Goal: Task Accomplishment & Management: Manage account settings

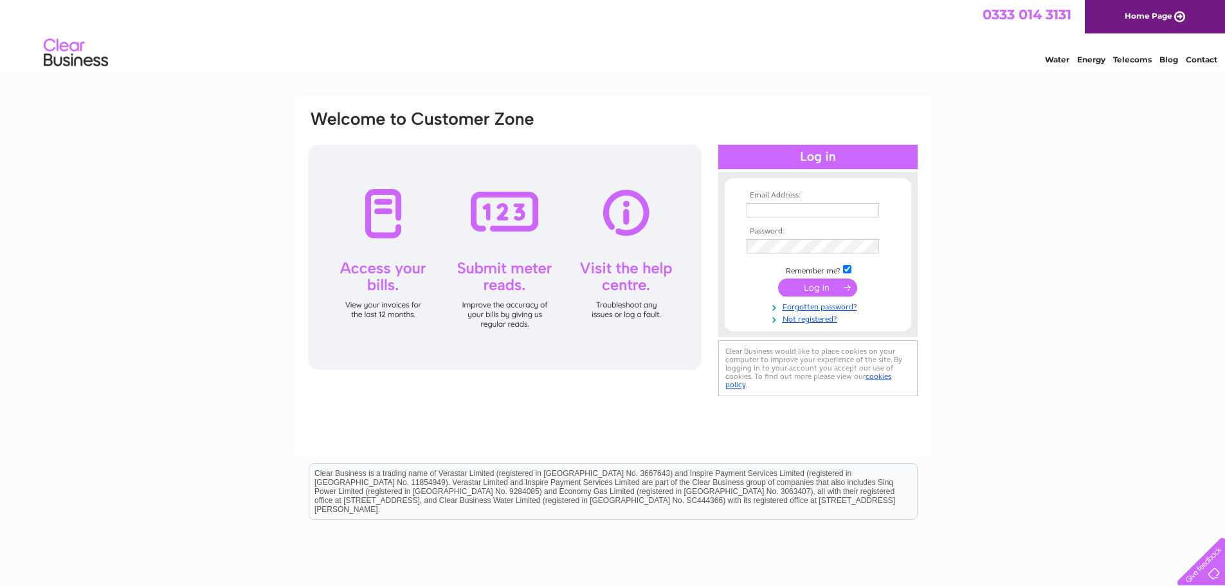
click at [815, 213] on input "text" at bounding box center [813, 210] width 132 height 14
type input "matt@ebservices.co.uk"
click at [778, 280] on input "submit" at bounding box center [817, 289] width 79 height 18
click at [841, 287] on input "submit" at bounding box center [817, 289] width 79 height 18
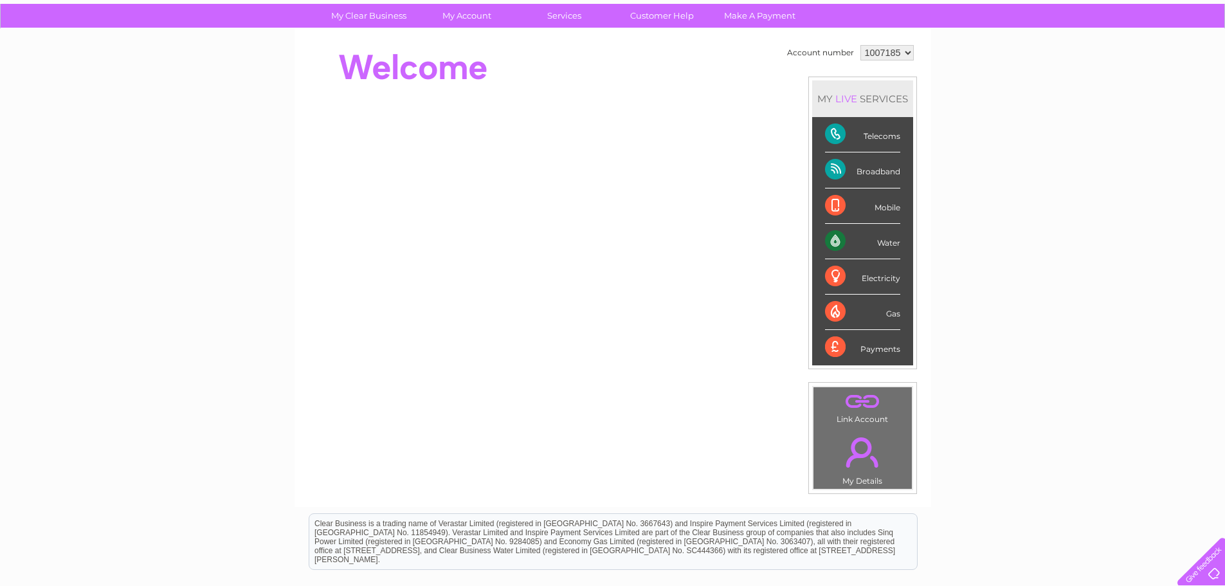
scroll to position [129, 0]
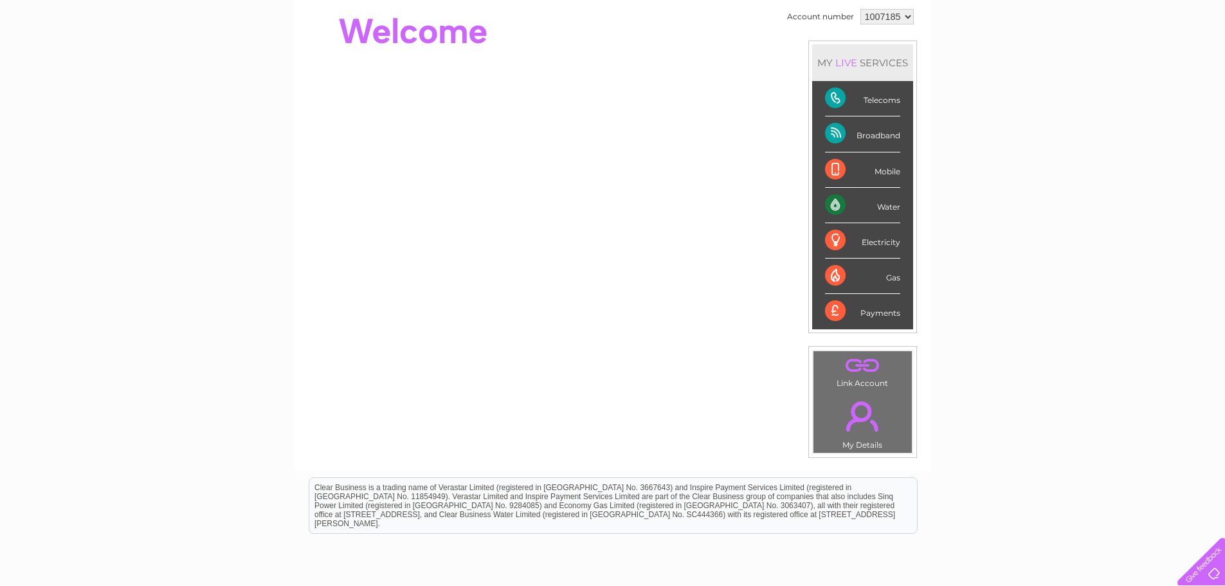
click at [840, 98] on div "Telecoms" at bounding box center [862, 98] width 75 height 35
click at [884, 104] on div "Telecoms" at bounding box center [862, 98] width 75 height 35
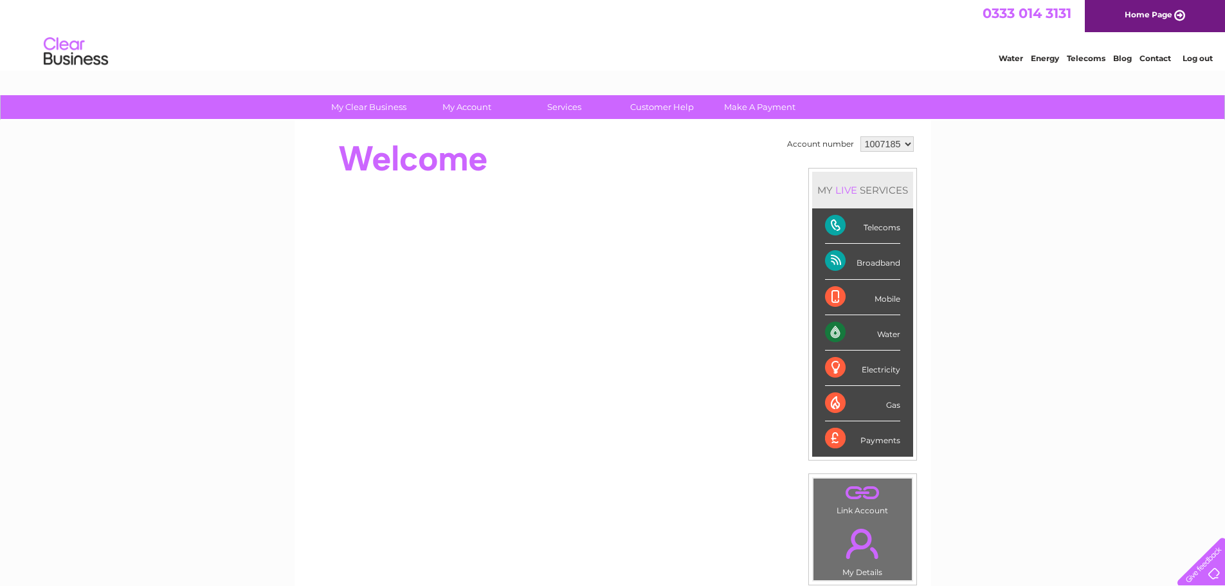
scroll to position [0, 0]
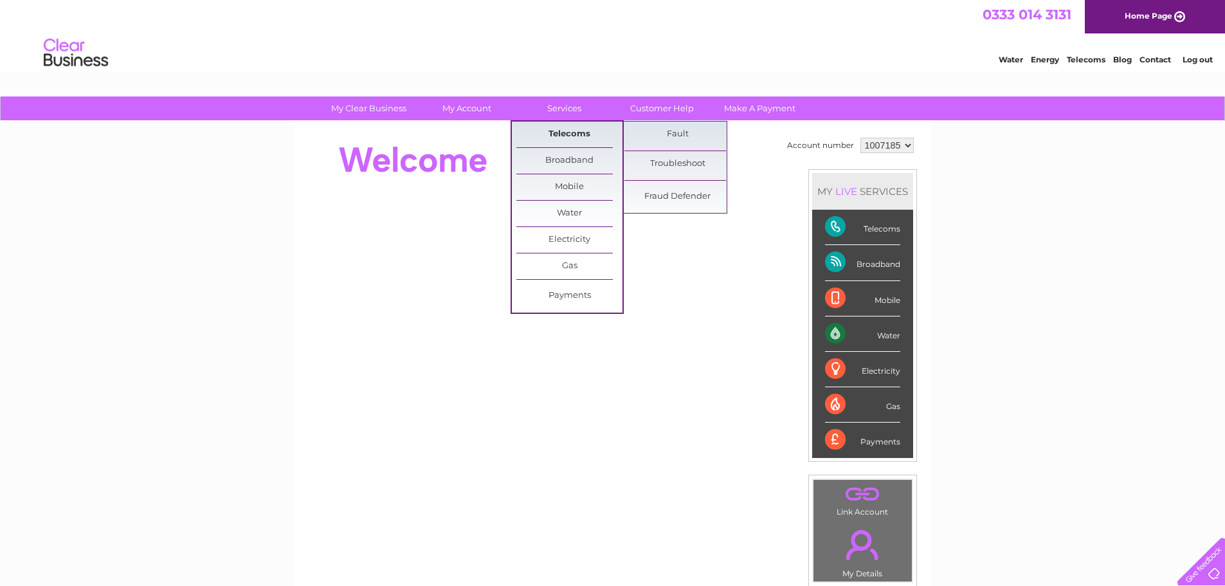
click at [569, 136] on link "Telecoms" at bounding box center [569, 135] width 106 height 26
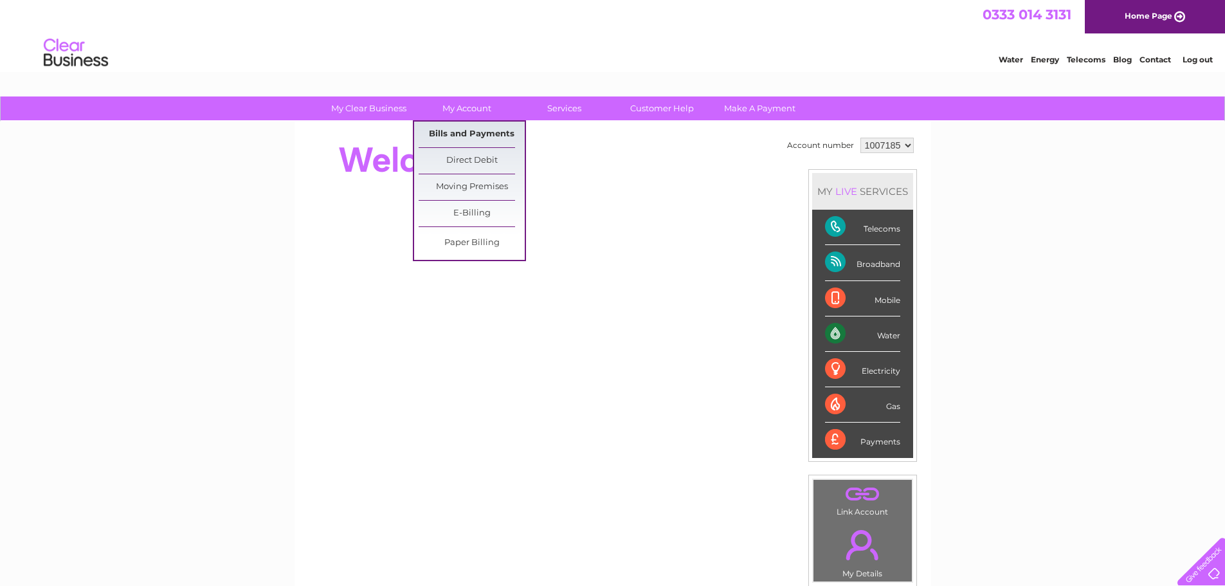
click at [482, 135] on link "Bills and Payments" at bounding box center [472, 135] width 106 height 26
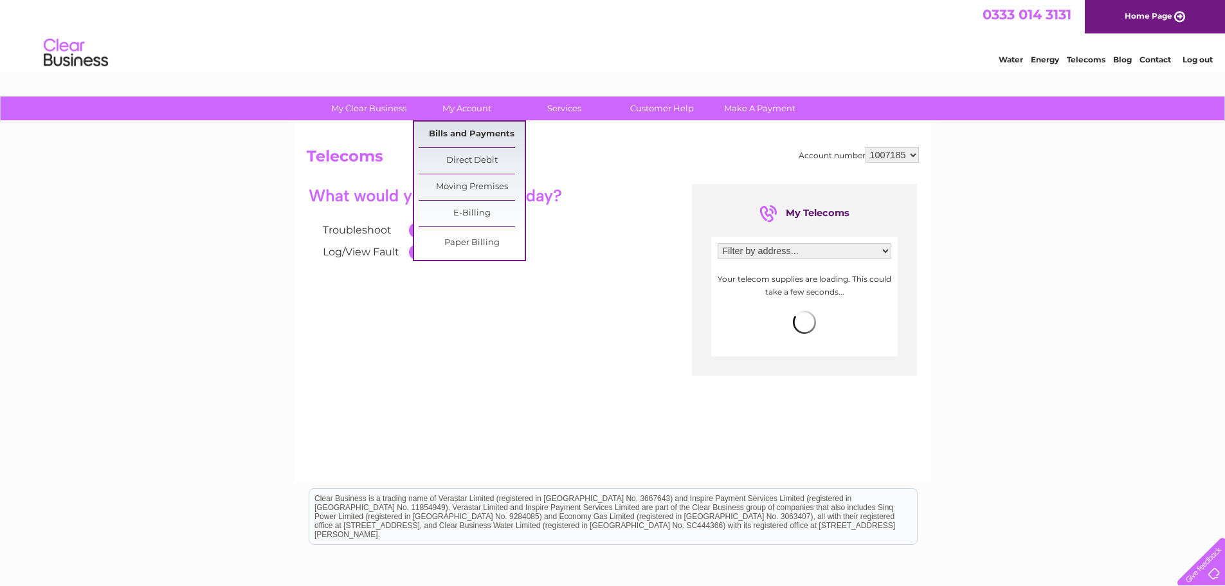
click at [481, 134] on link "Bills and Payments" at bounding box center [472, 135] width 106 height 26
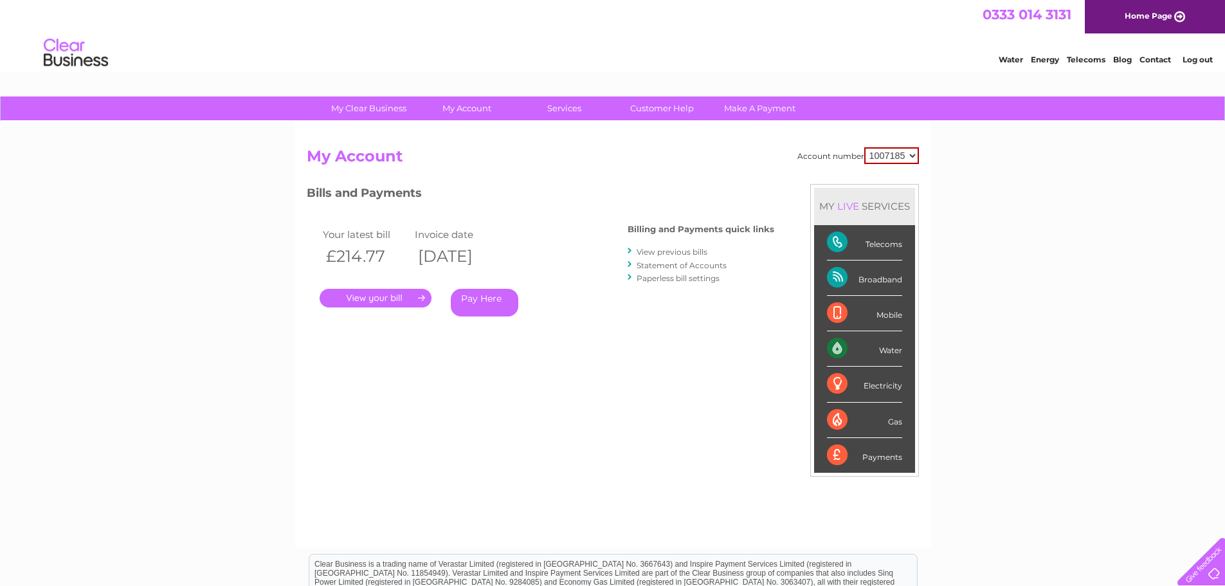
click at [401, 298] on link "." at bounding box center [376, 298] width 112 height 19
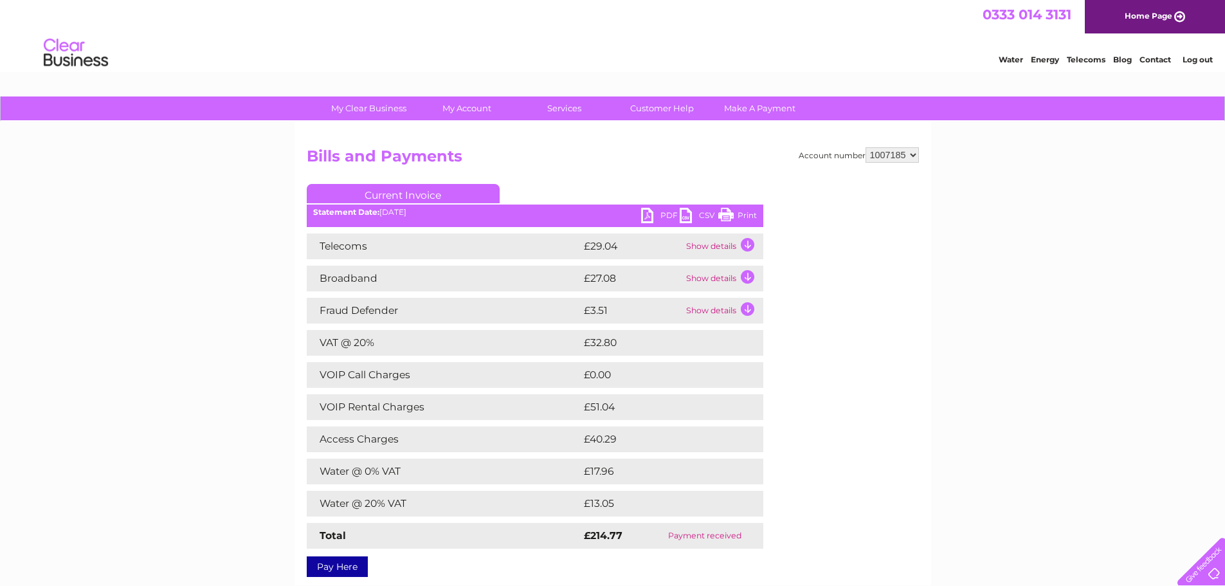
scroll to position [64, 0]
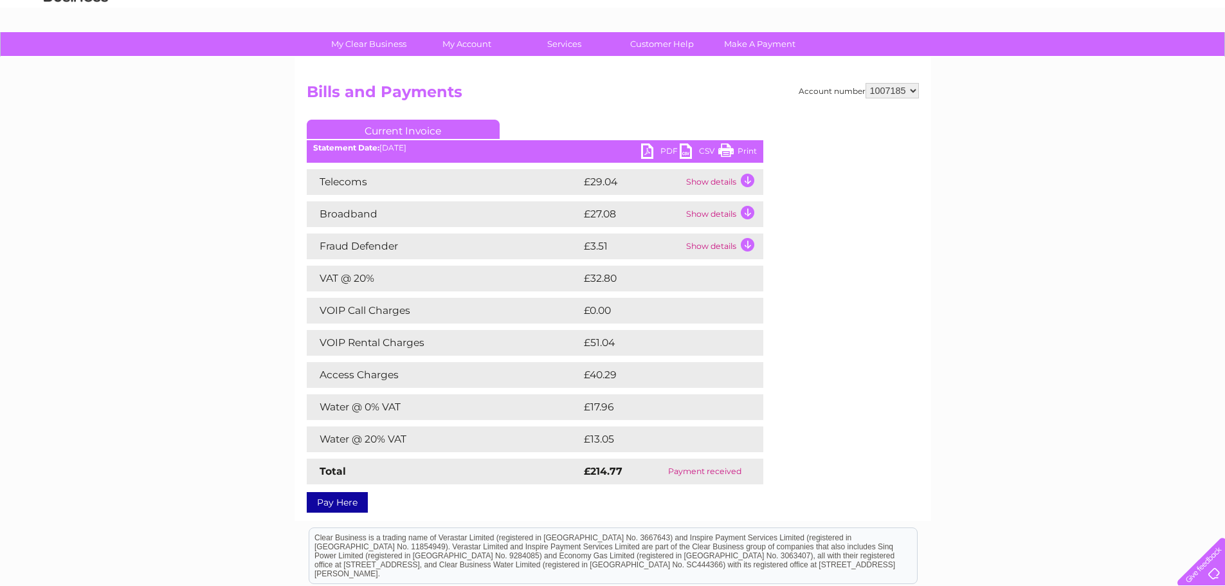
click at [742, 179] on td "Show details" at bounding box center [723, 182] width 80 height 26
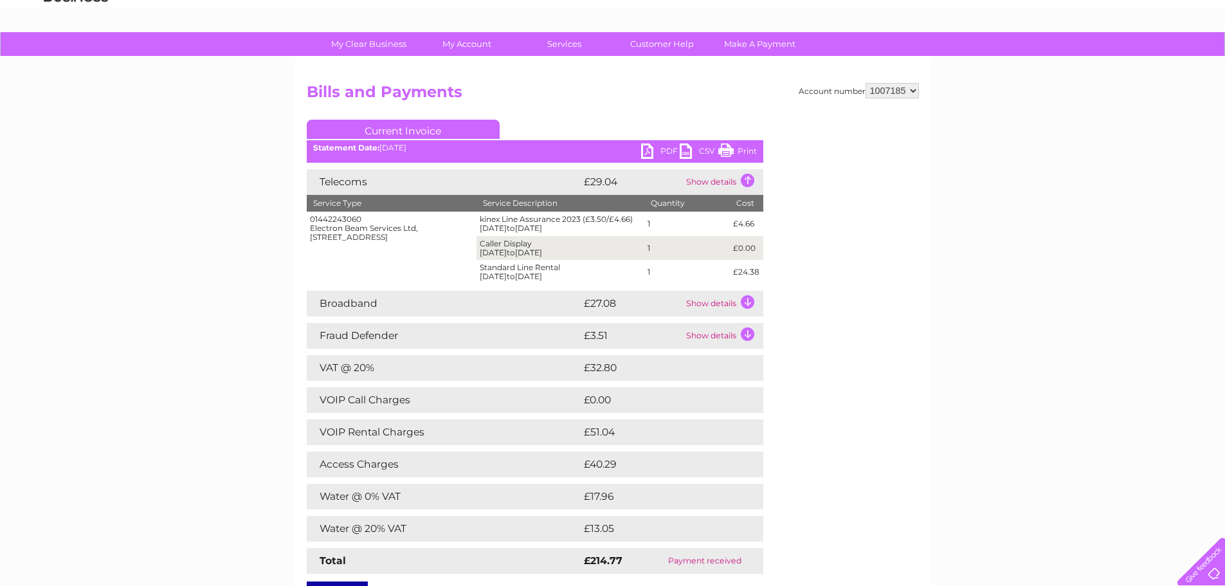
click at [749, 280] on td "£24.38" at bounding box center [746, 272] width 33 height 24
click at [745, 304] on td "Show details" at bounding box center [723, 304] width 80 height 26
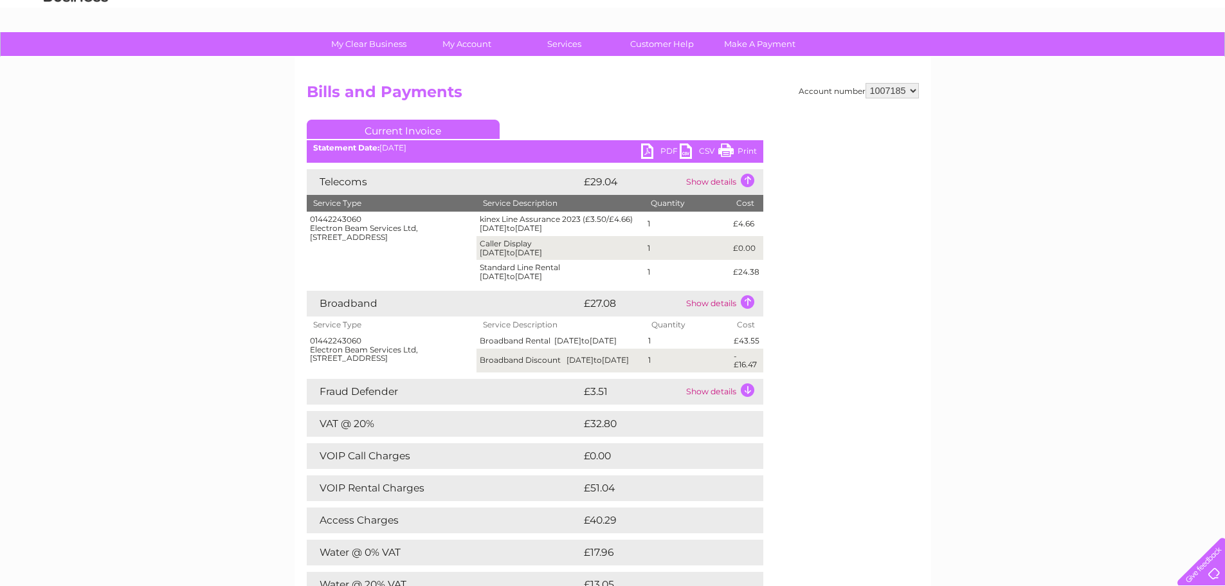
click at [746, 401] on td "Show details" at bounding box center [723, 392] width 80 height 26
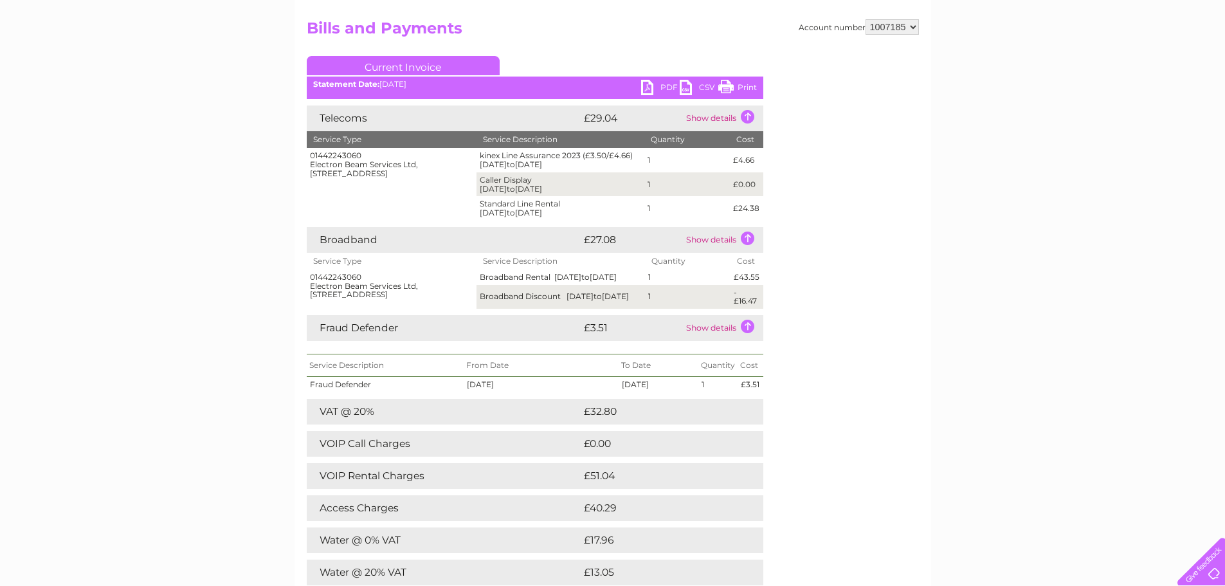
scroll to position [129, 0]
click at [660, 87] on link "PDF" at bounding box center [660, 88] width 39 height 19
